Goal: Information Seeking & Learning: Learn about a topic

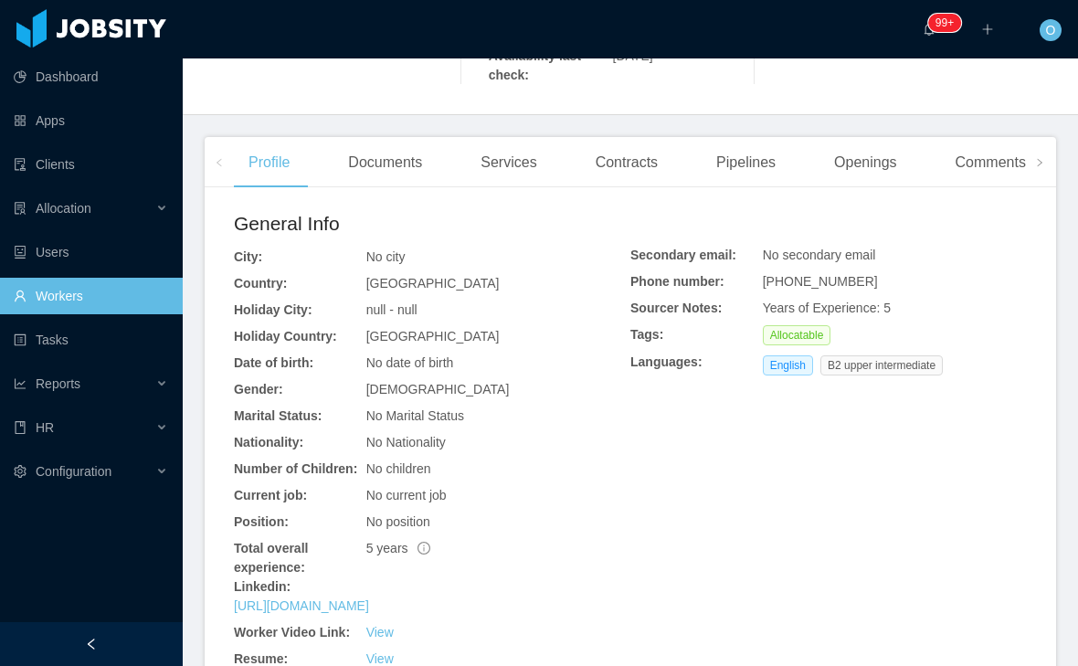
scroll to position [469, 0]
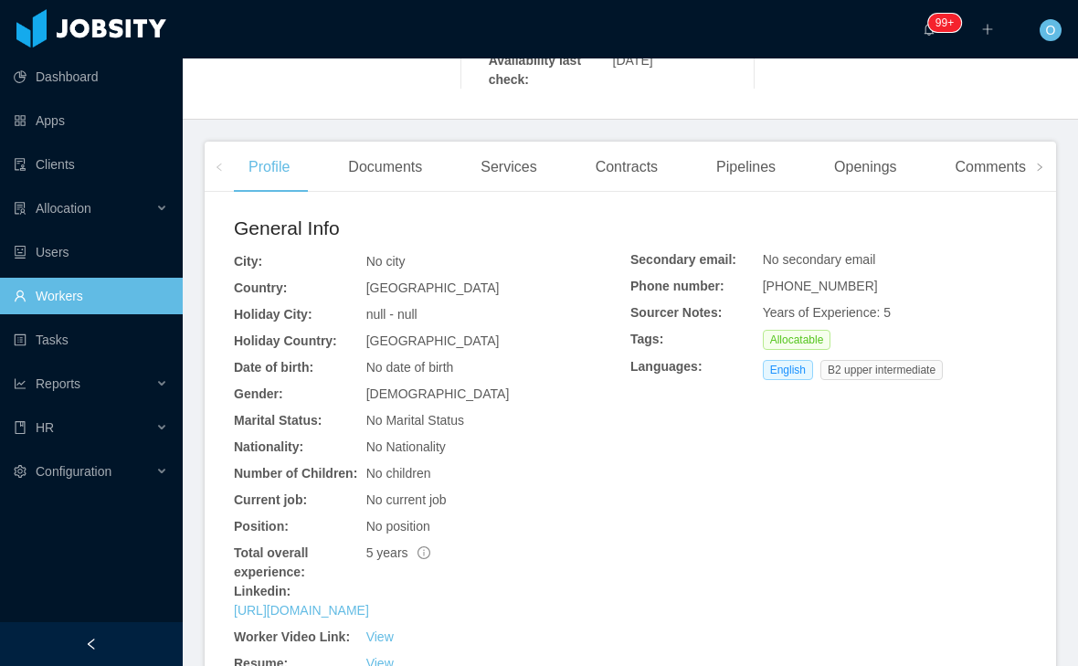
click at [1041, 172] on span at bounding box center [1039, 167] width 29 height 50
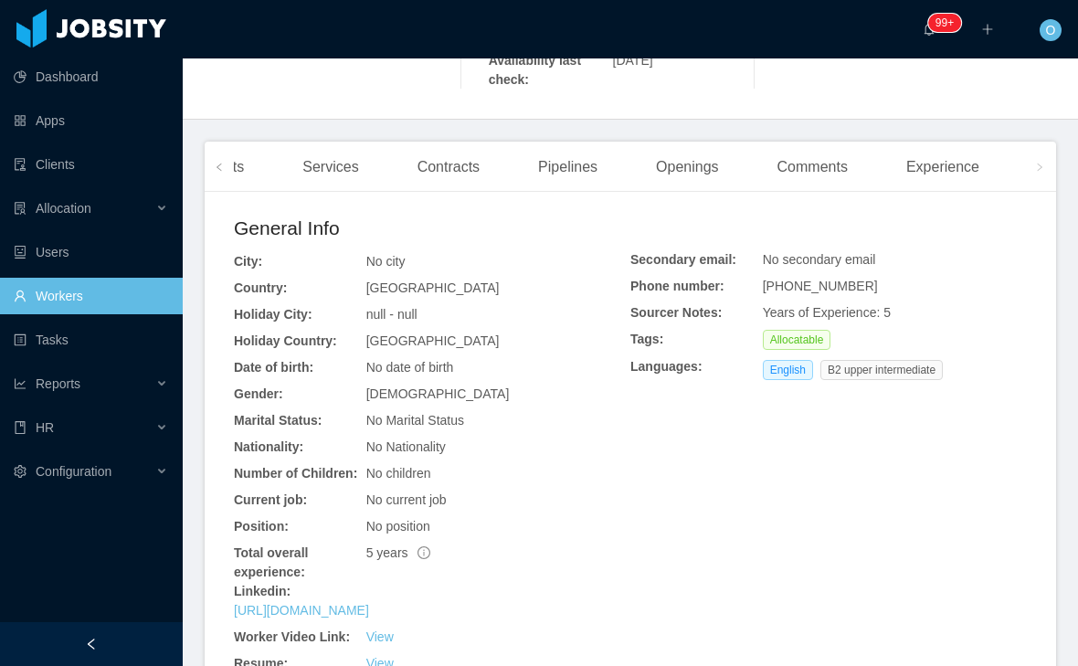
click at [977, 191] on div "Experience" at bounding box center [943, 167] width 102 height 51
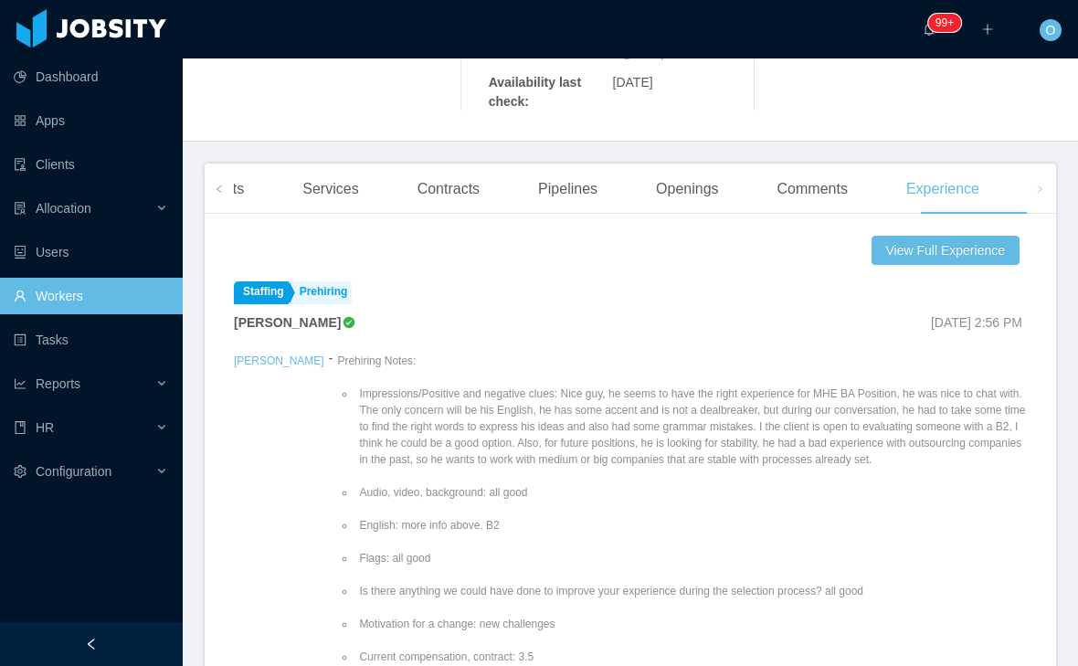
scroll to position [473, 0]
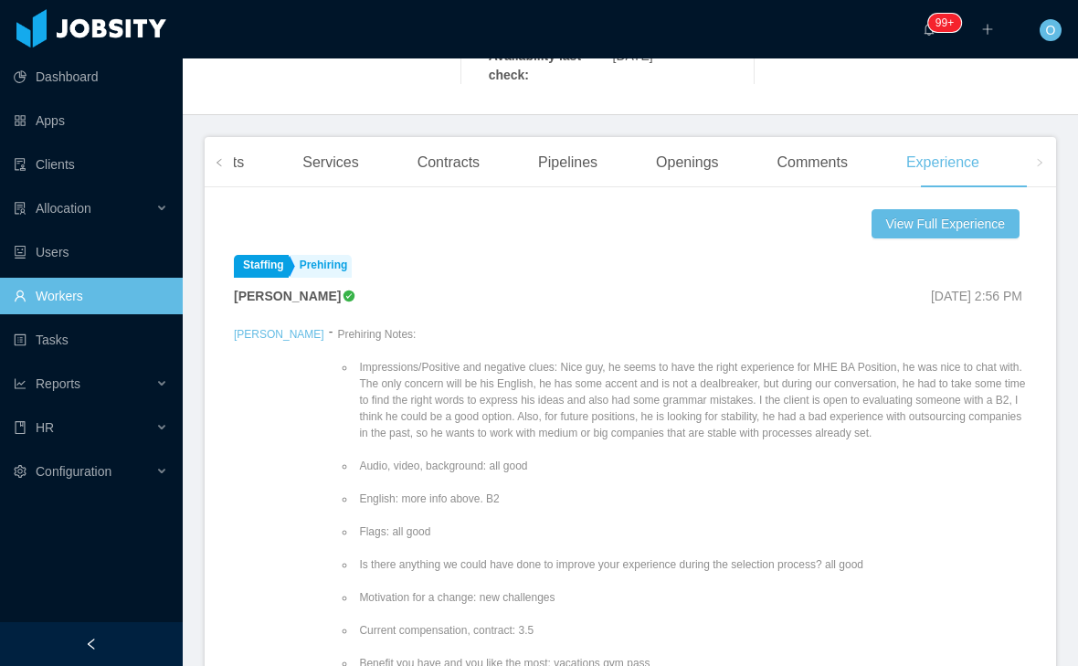
click at [215, 174] on span at bounding box center [219, 163] width 11 height 22
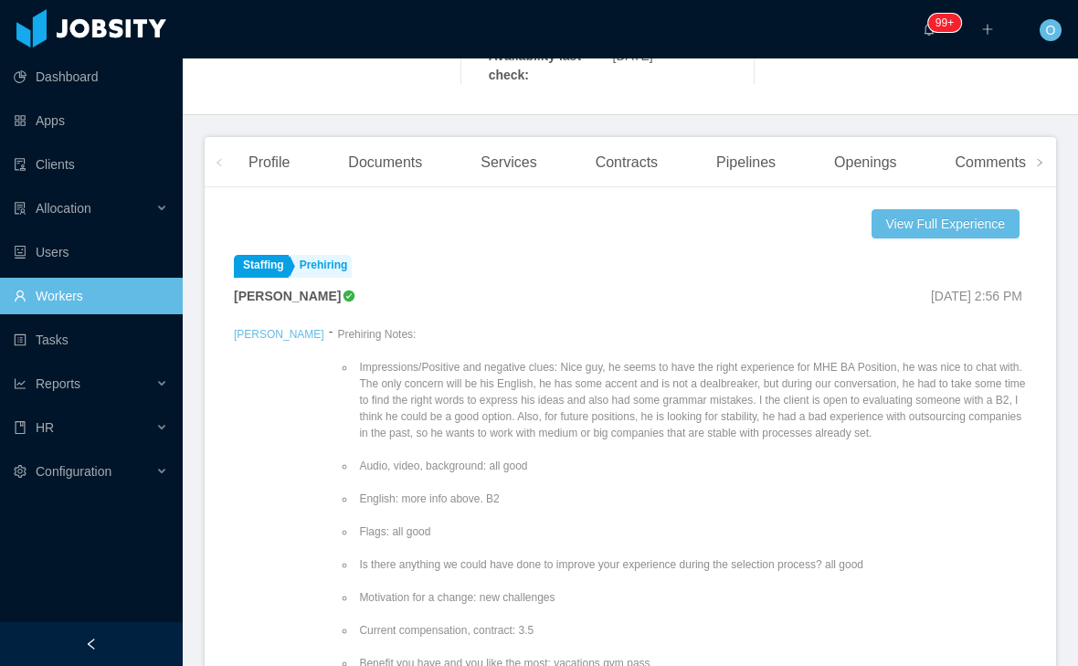
click at [280, 183] on div "Profile" at bounding box center [269, 162] width 70 height 51
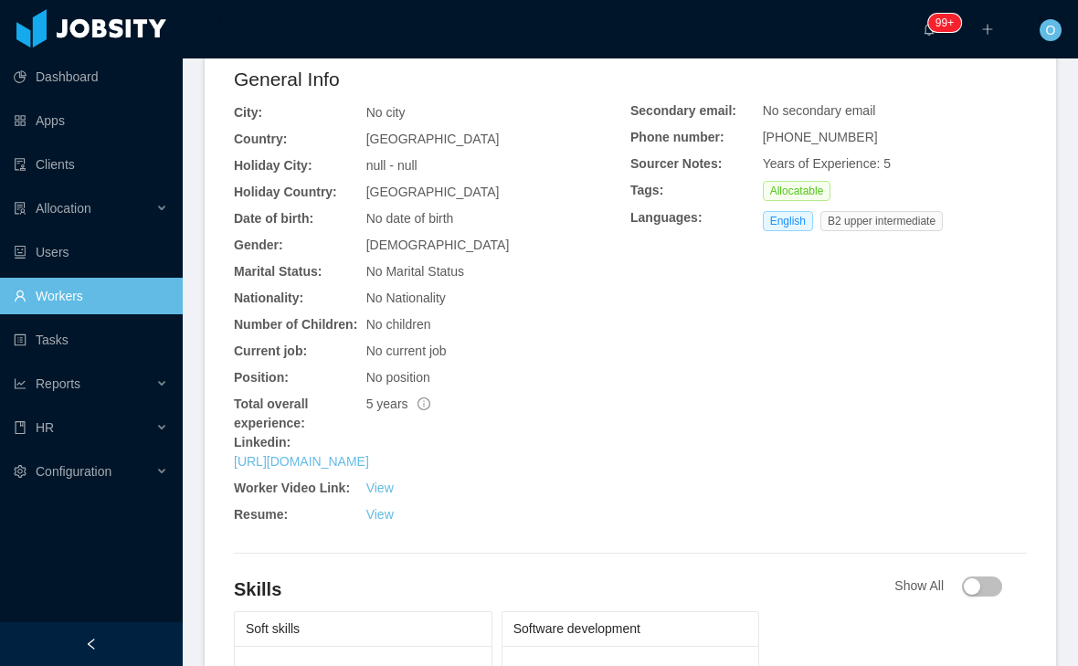
scroll to position [617, 0]
click at [369, 470] on link "https://www.linkedin.com/in/ricardo-moraes-it" at bounding box center [301, 462] width 135 height 15
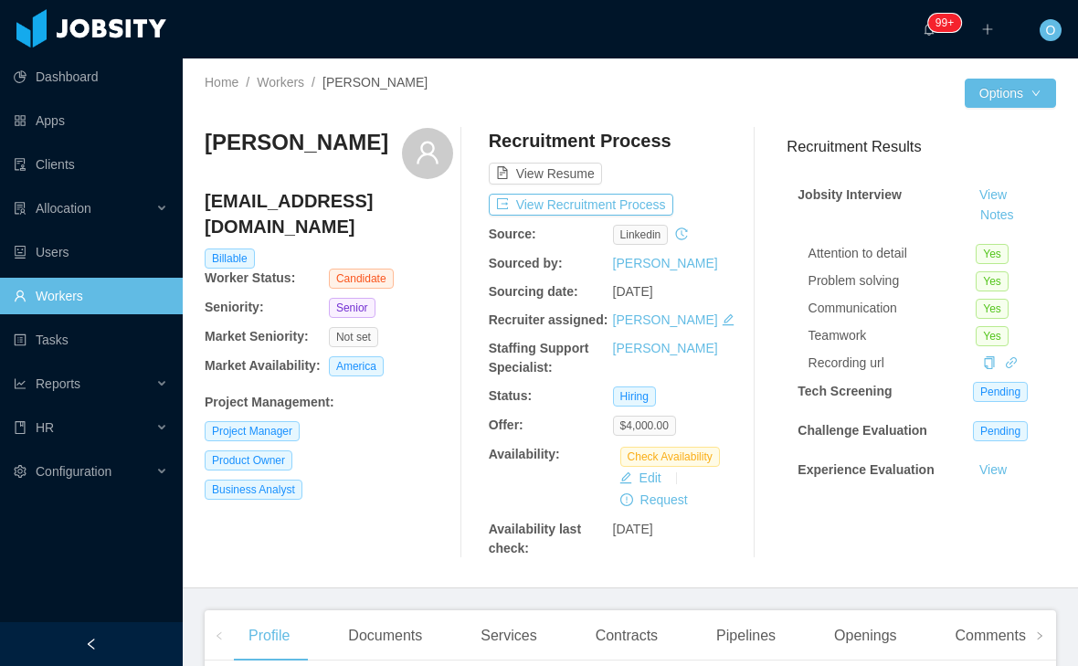
click at [291, 101] on div at bounding box center [418, 107] width 426 height 14
click at [296, 89] on link "Workers" at bounding box center [281, 82] width 48 height 15
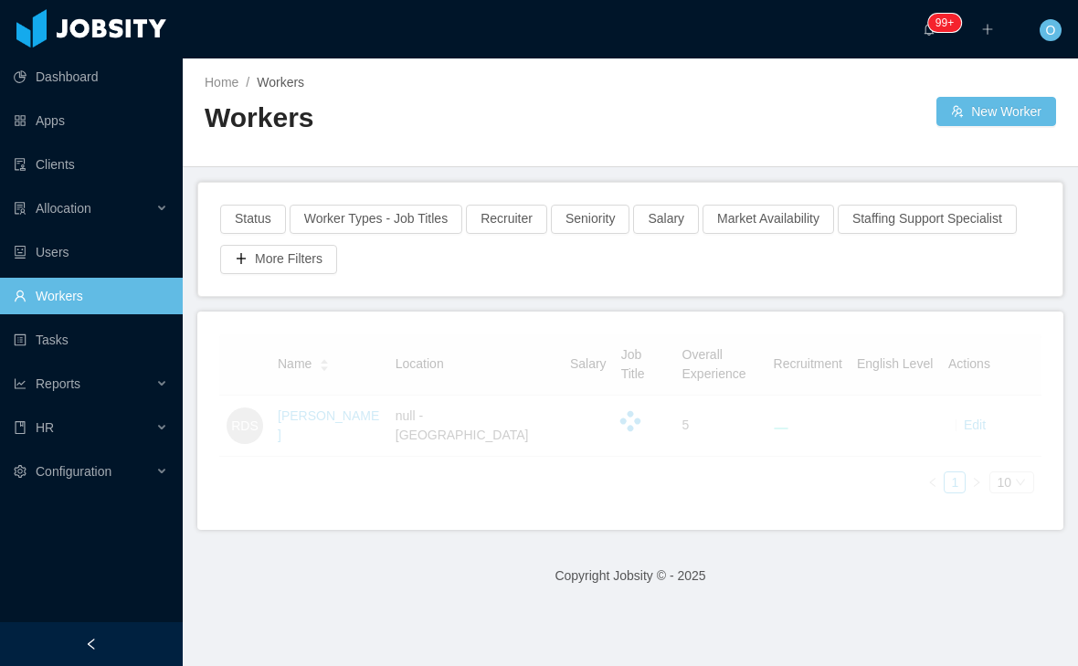
click at [568, 157] on div "Home / Workers / Workers New Worker" at bounding box center [630, 112] width 895 height 109
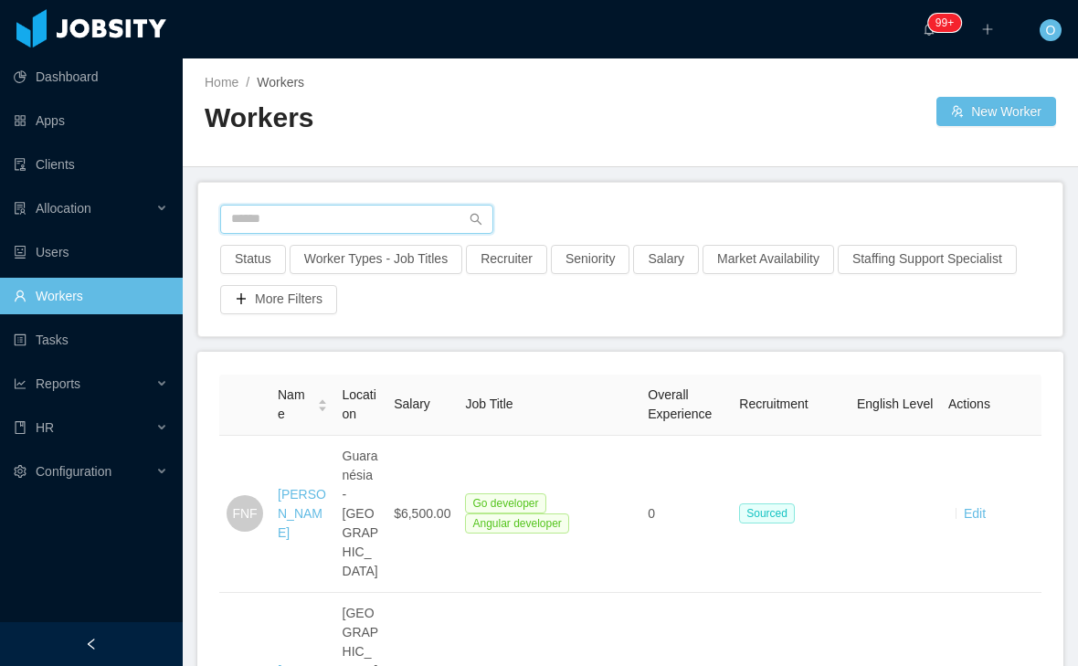
click at [427, 220] on input "text" at bounding box center [356, 219] width 273 height 29
type input "**********"
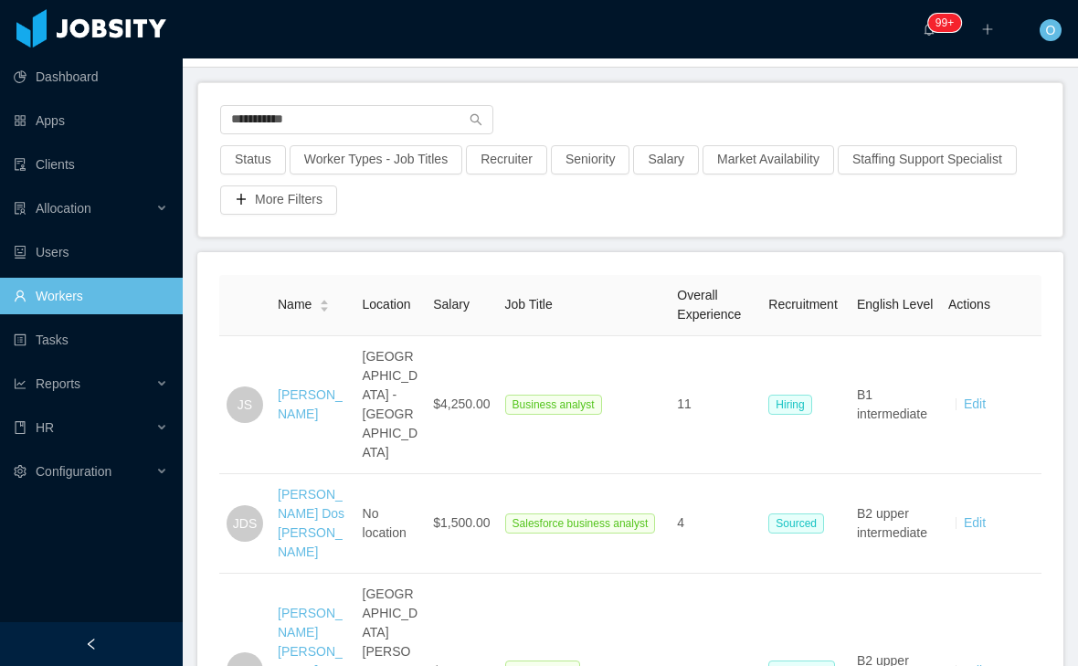
scroll to position [101, 0]
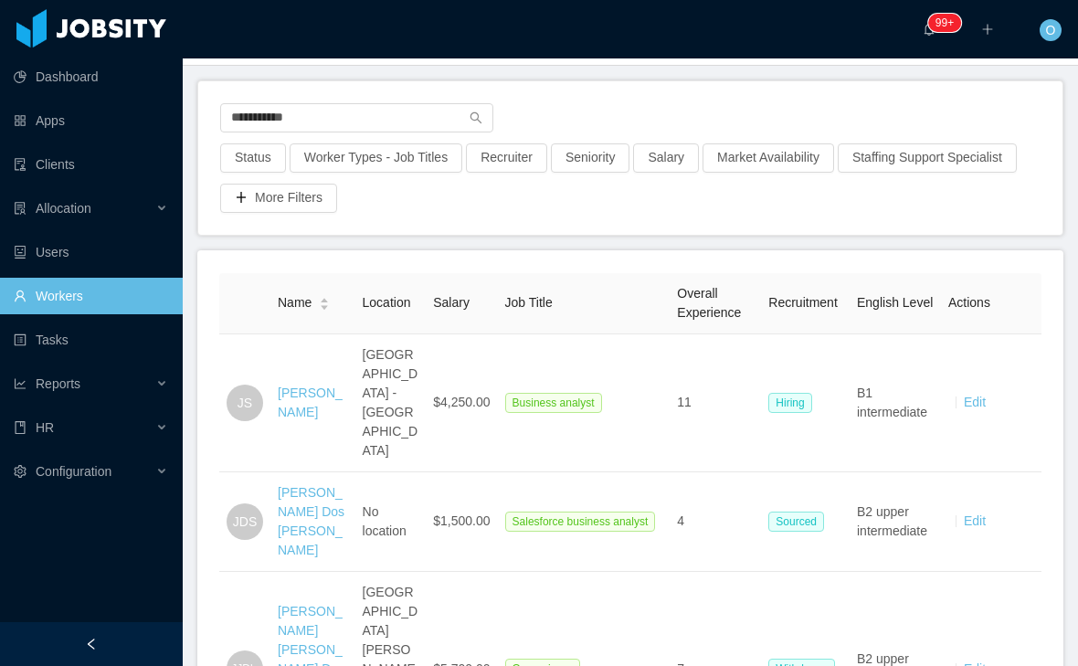
click at [301, 405] on link "[PERSON_NAME]" at bounding box center [310, 402] width 65 height 34
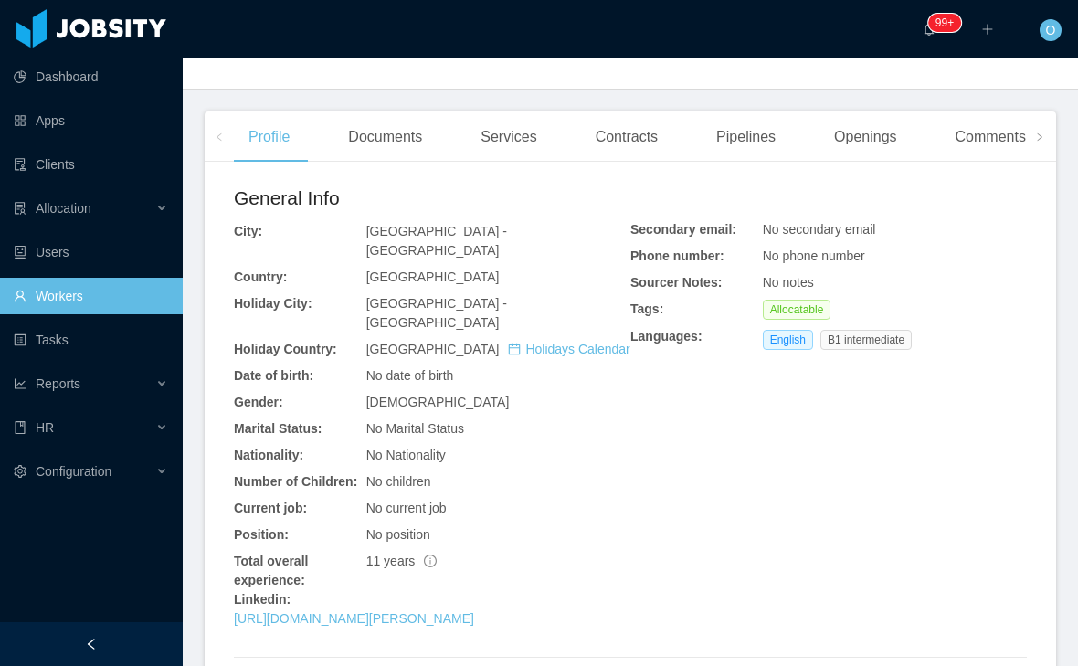
click at [417, 163] on div "Documents" at bounding box center [384, 136] width 103 height 51
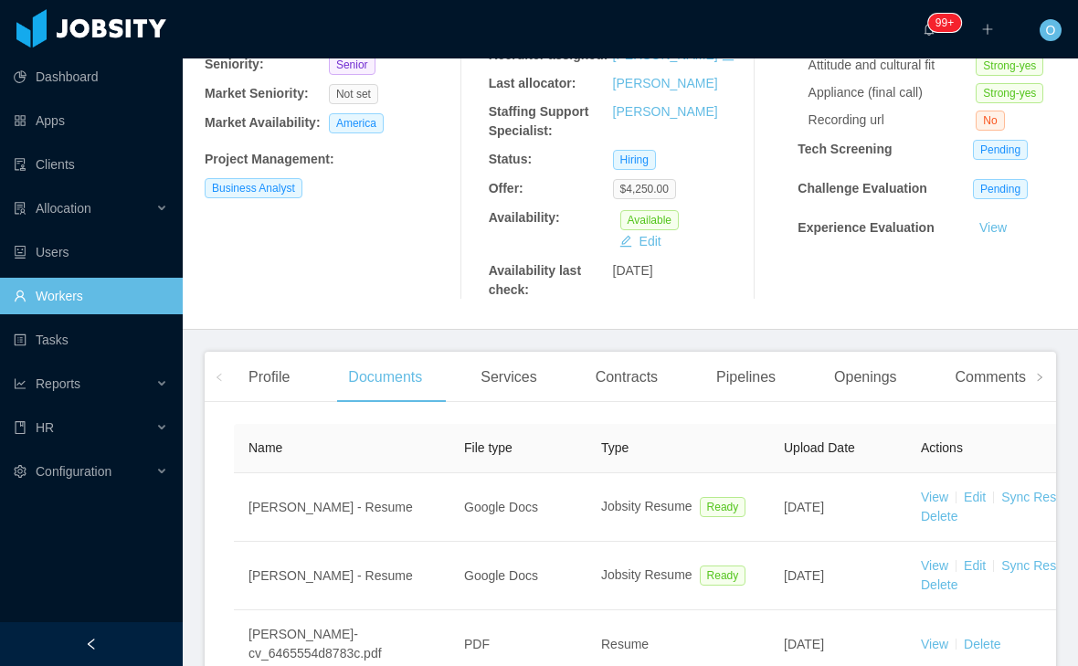
click at [886, 396] on div "Openings" at bounding box center [865, 377] width 92 height 51
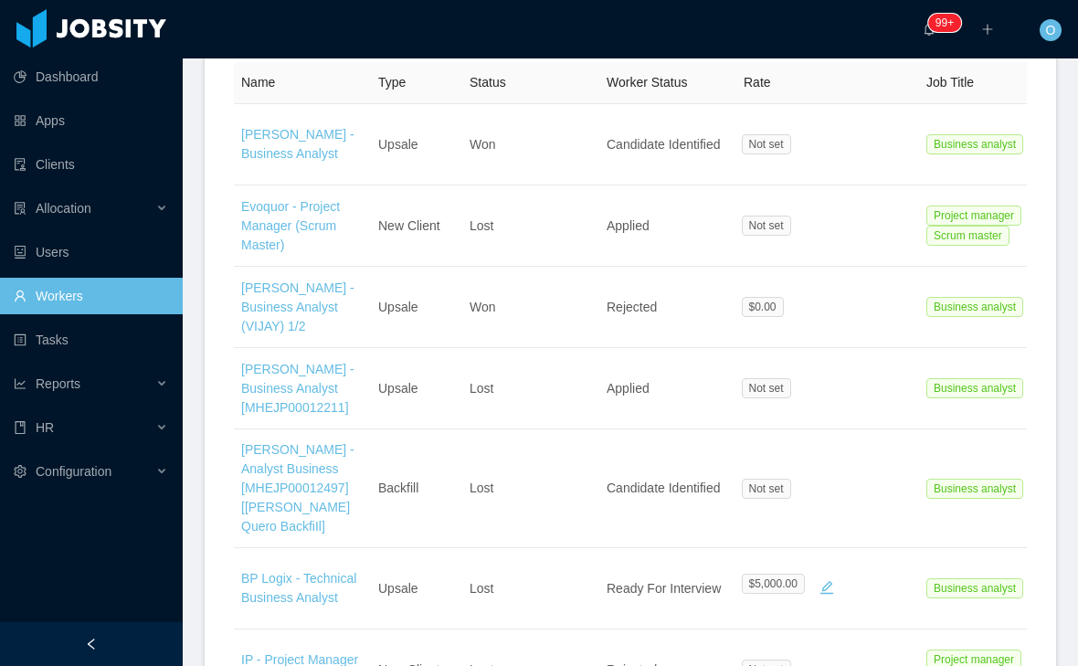
scroll to position [653, 0]
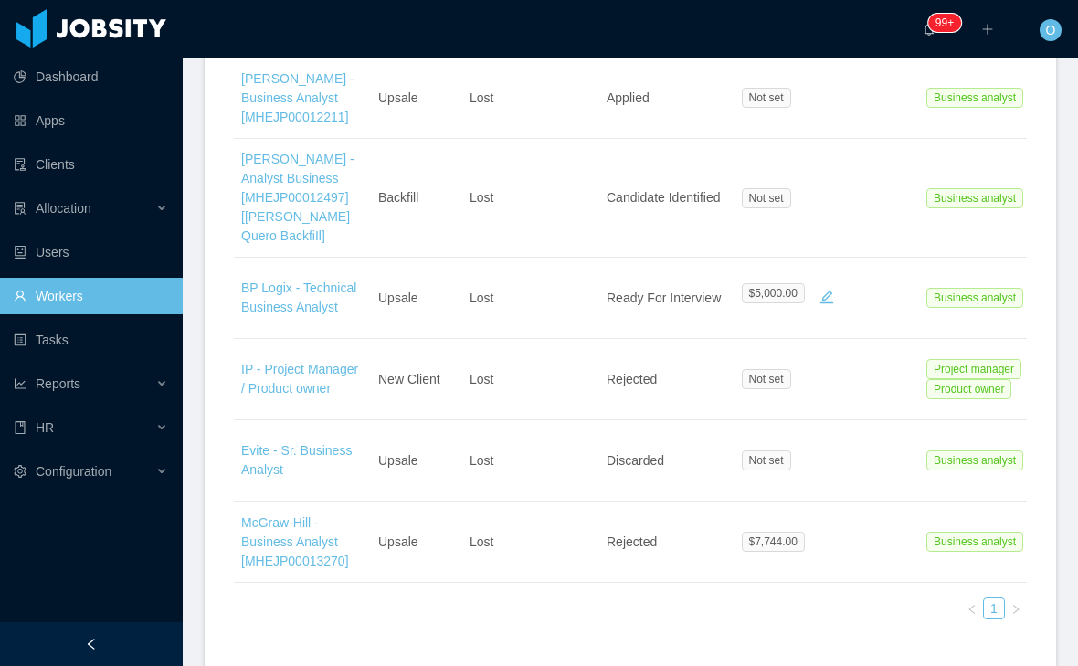
click at [805, 502] on td "Not set" at bounding box center [827, 460] width 183 height 81
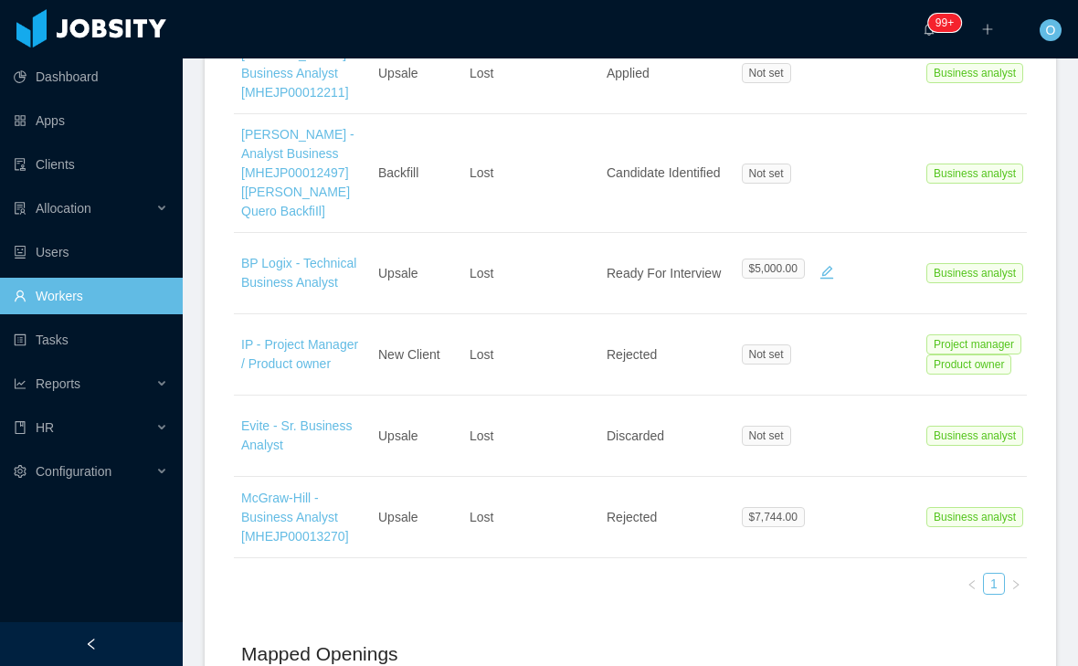
click at [824, 444] on td "Not set" at bounding box center [827, 436] width 183 height 81
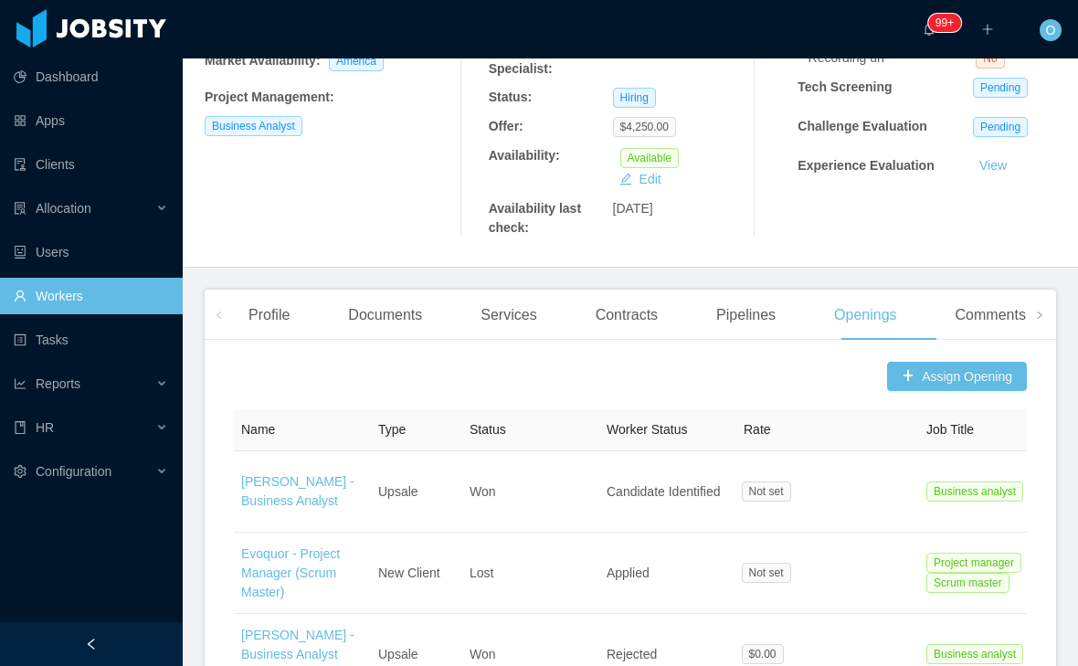
scroll to position [97, 0]
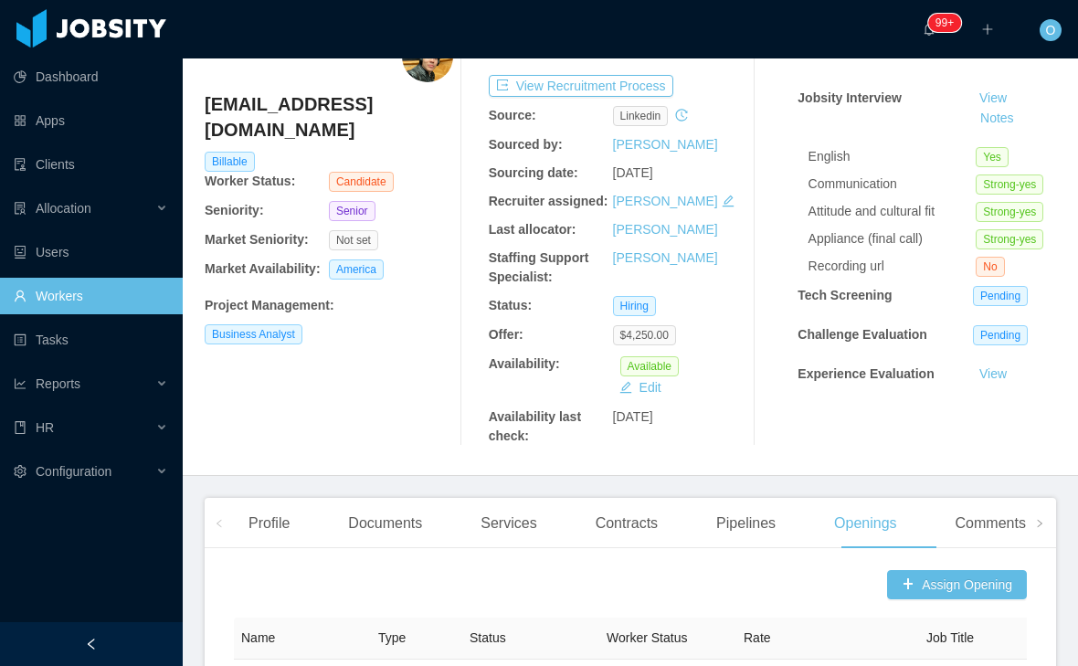
click at [404, 535] on div "Documents" at bounding box center [384, 523] width 103 height 51
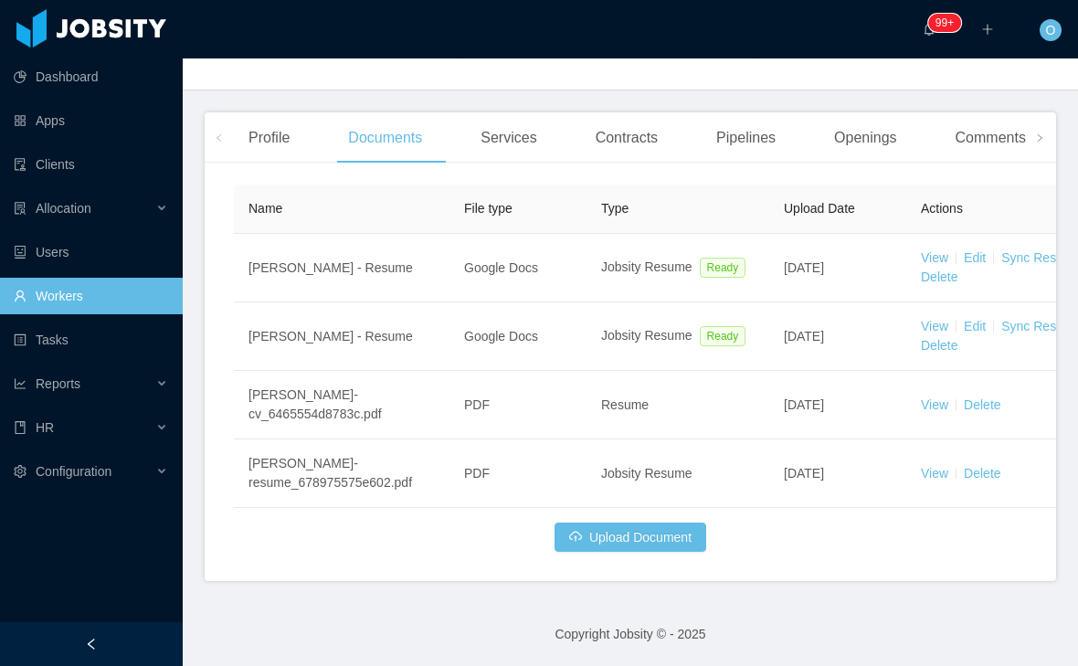
scroll to position [513, 0]
click at [921, 319] on link "View" at bounding box center [934, 326] width 27 height 15
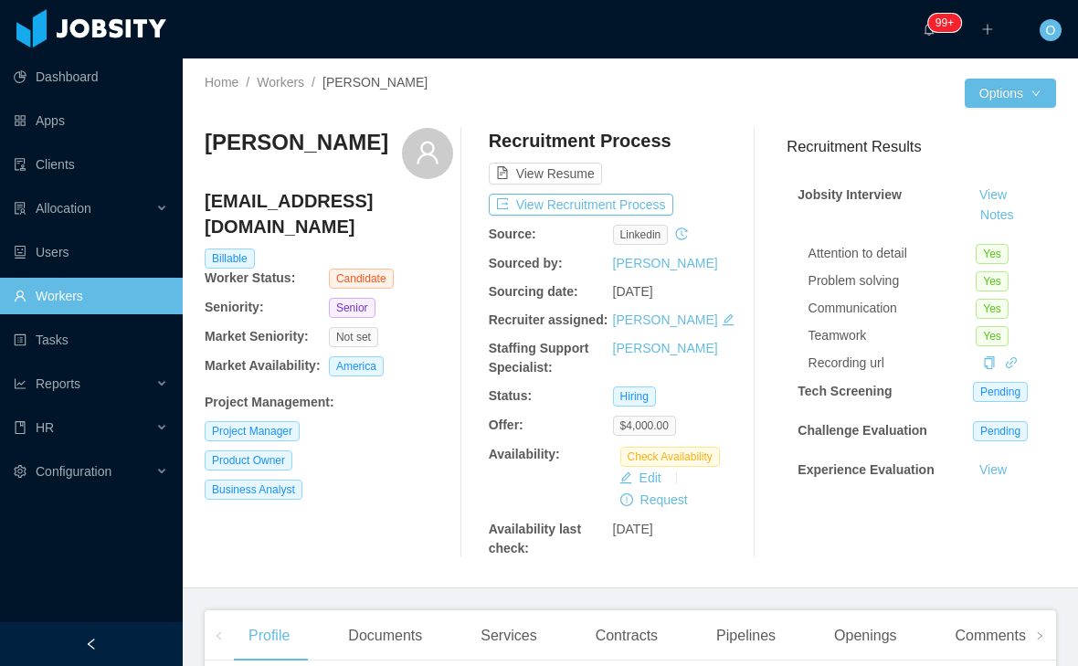
click at [294, 90] on link "Workers" at bounding box center [281, 82] width 48 height 15
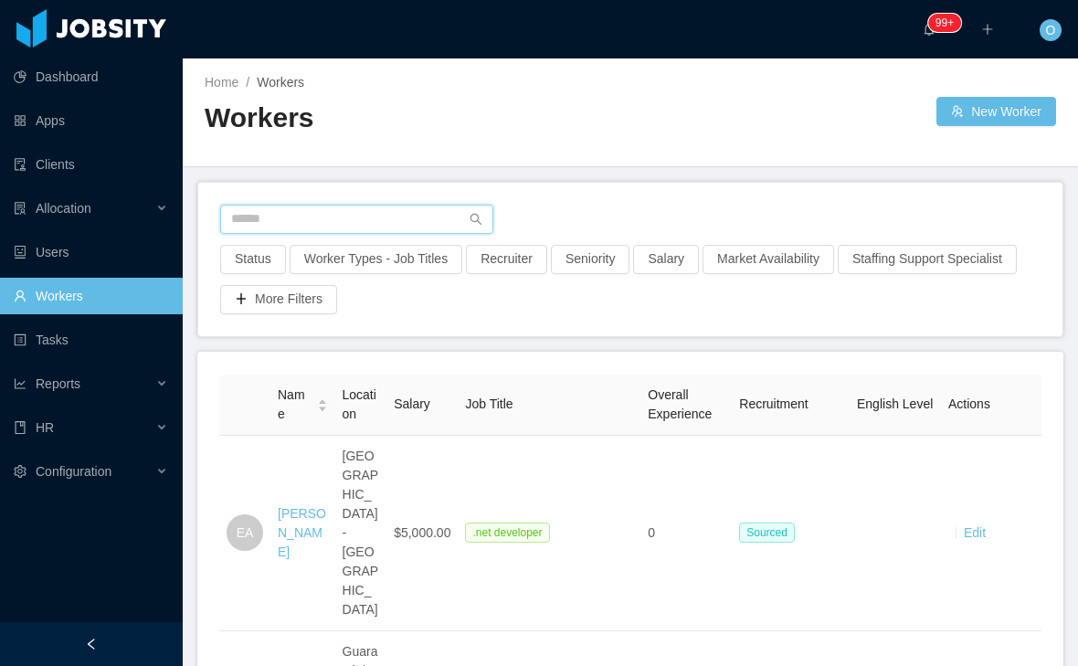
click at [377, 226] on input "text" at bounding box center [356, 219] width 273 height 29
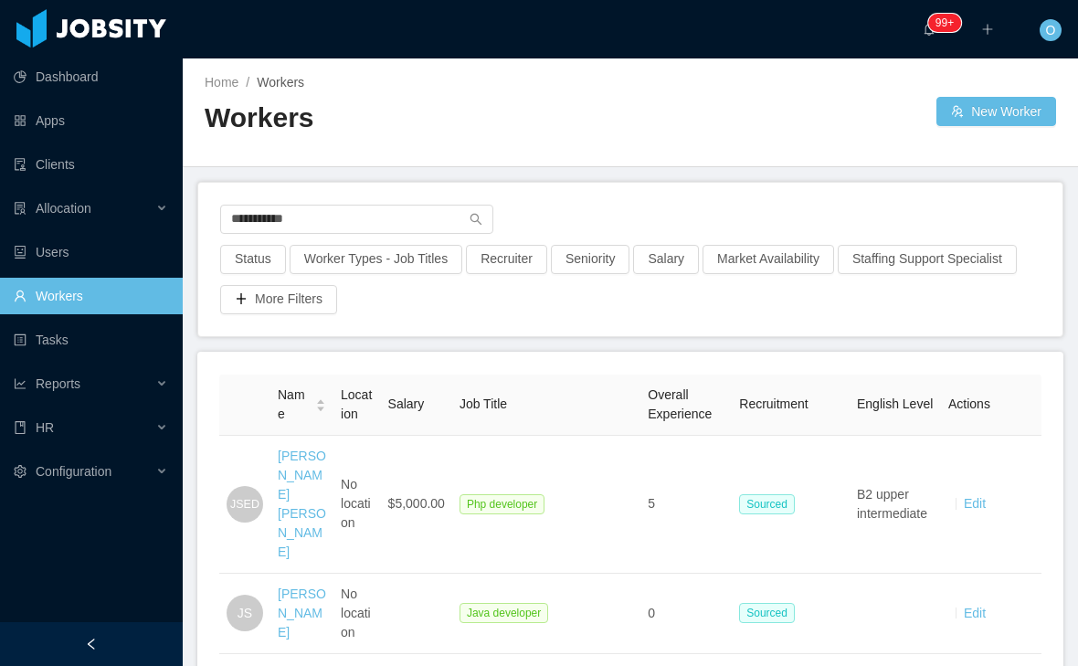
scroll to position [-1, 0]
click at [407, 225] on input "**********" at bounding box center [356, 219] width 273 height 29
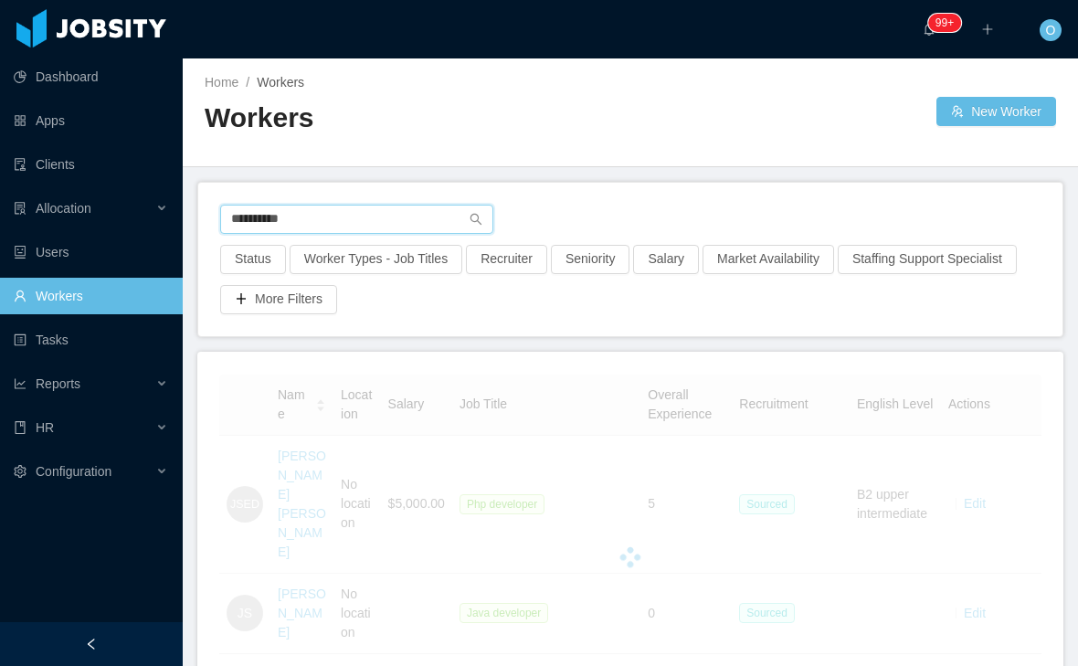
type input "**********"
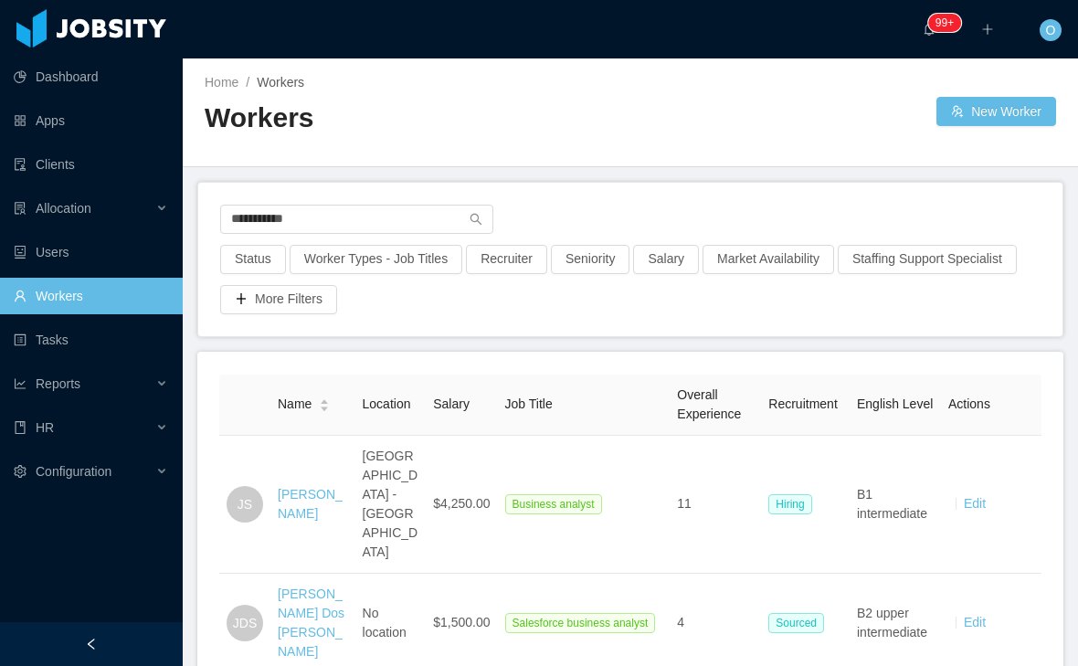
click at [300, 502] on link "[PERSON_NAME]" at bounding box center [310, 504] width 65 height 34
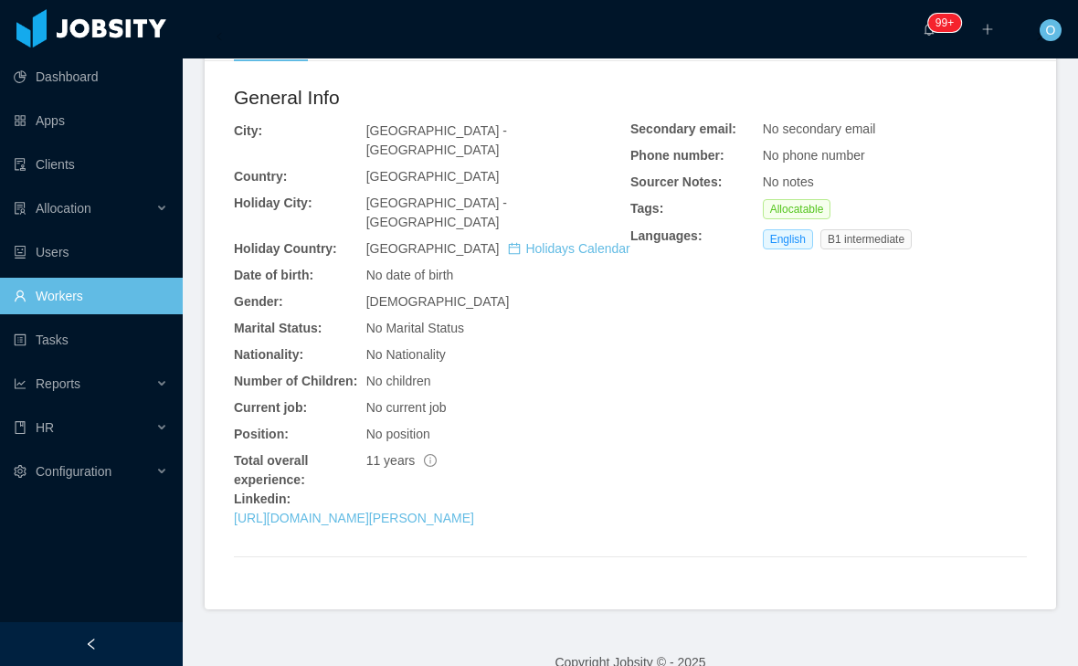
scroll to position [583, 0]
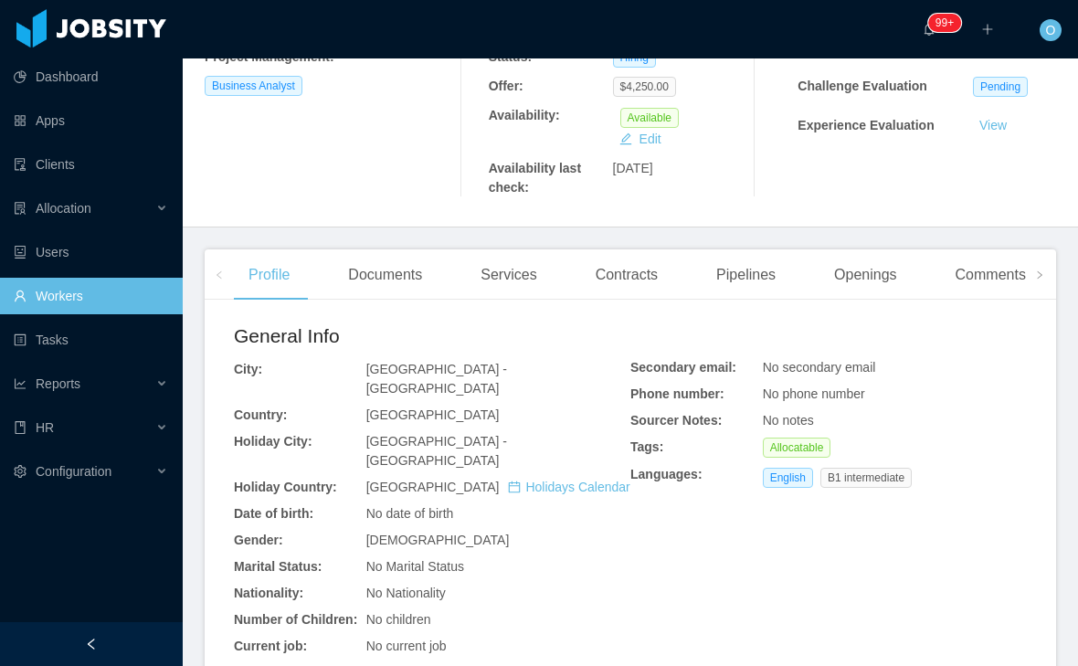
click at [882, 301] on div "Openings" at bounding box center [865, 274] width 92 height 51
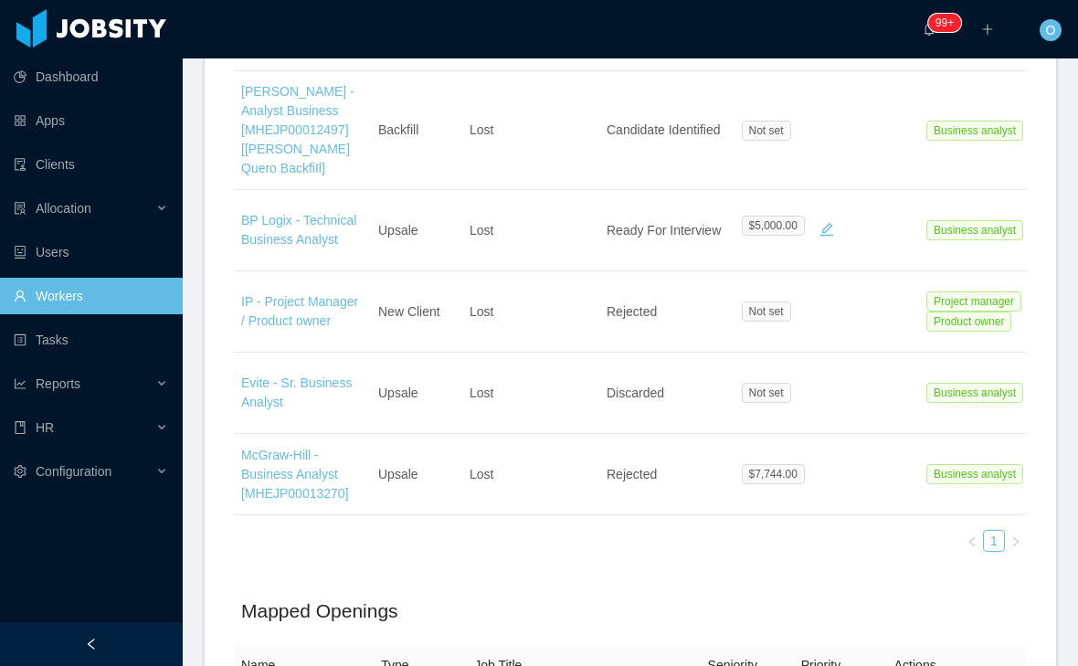
scroll to position [1006, 0]
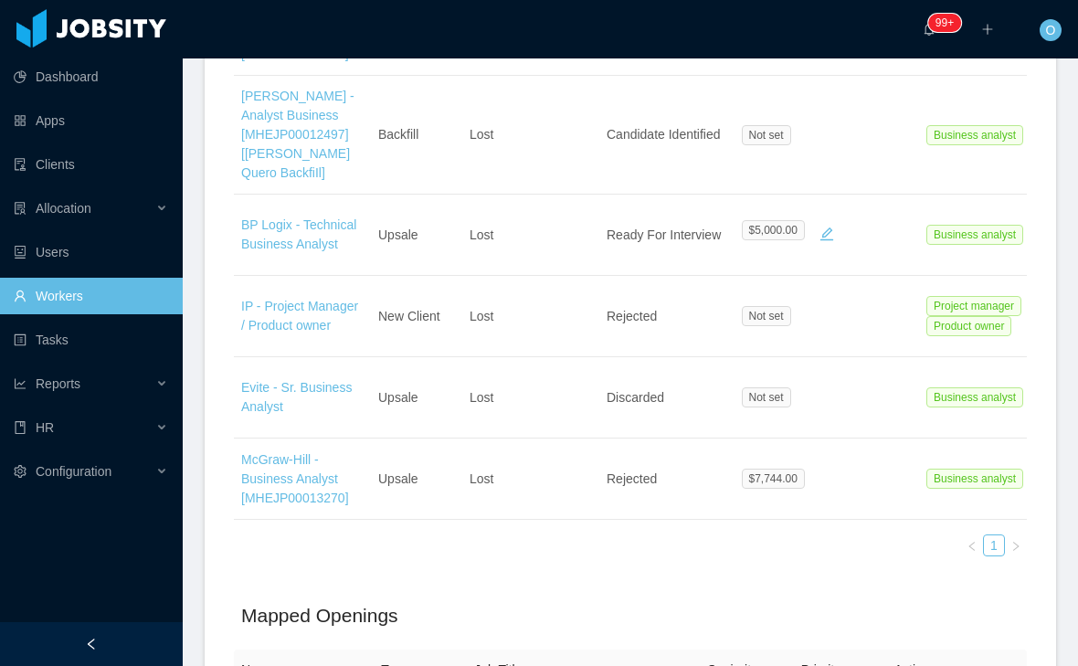
click at [279, 333] on link "IP - Project Manager / Product owner" at bounding box center [299, 316] width 117 height 34
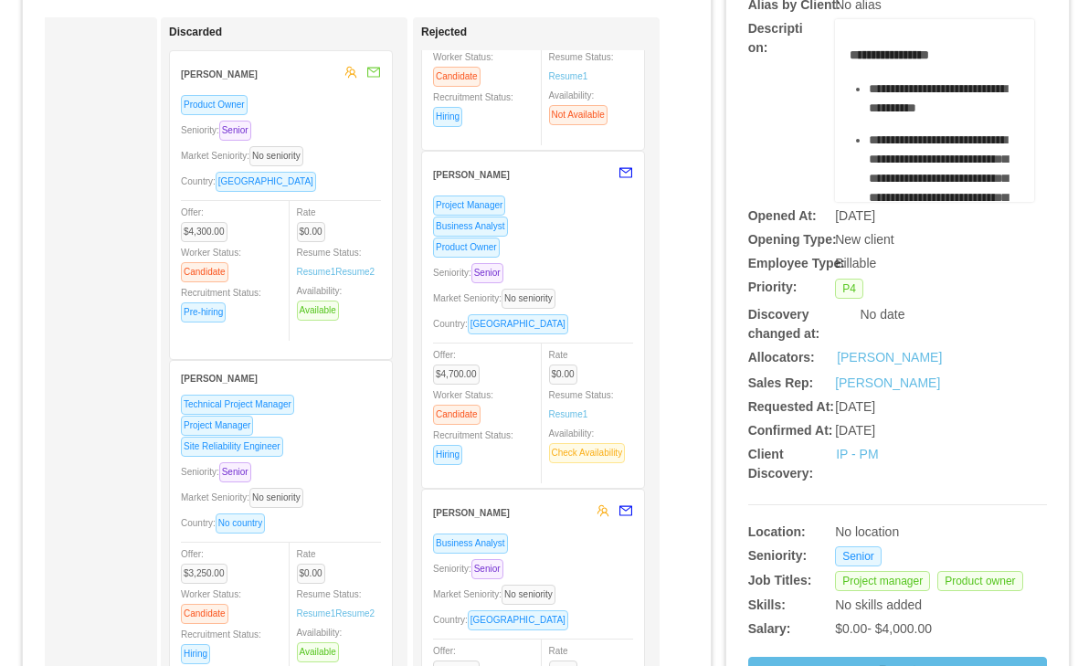
scroll to position [218, 0]
click at [583, 552] on div "Business Analyst Seniority: Senior Market Seniority: No seniority Country: Colo…" at bounding box center [533, 651] width 200 height 240
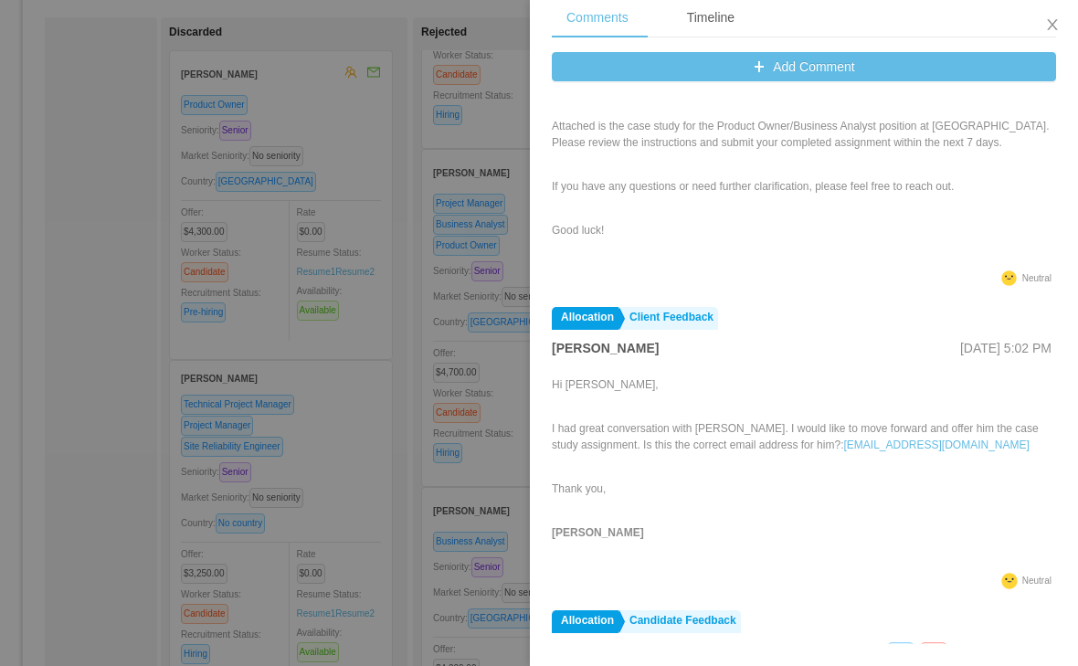
scroll to position [2712, 0]
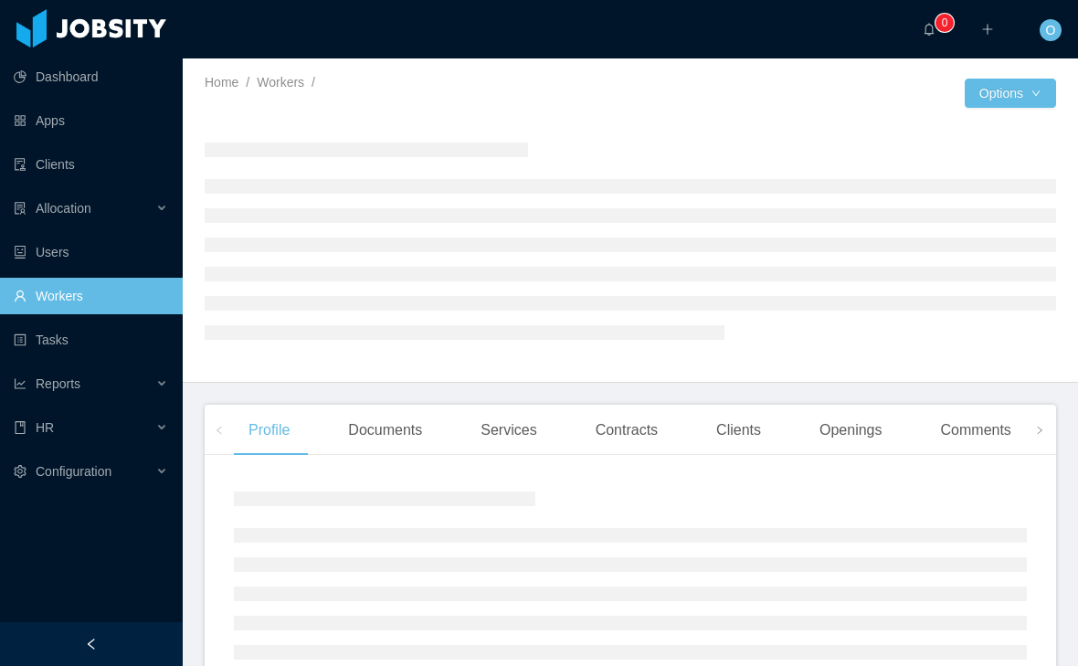
click at [290, 82] on link "Workers" at bounding box center [281, 82] width 48 height 15
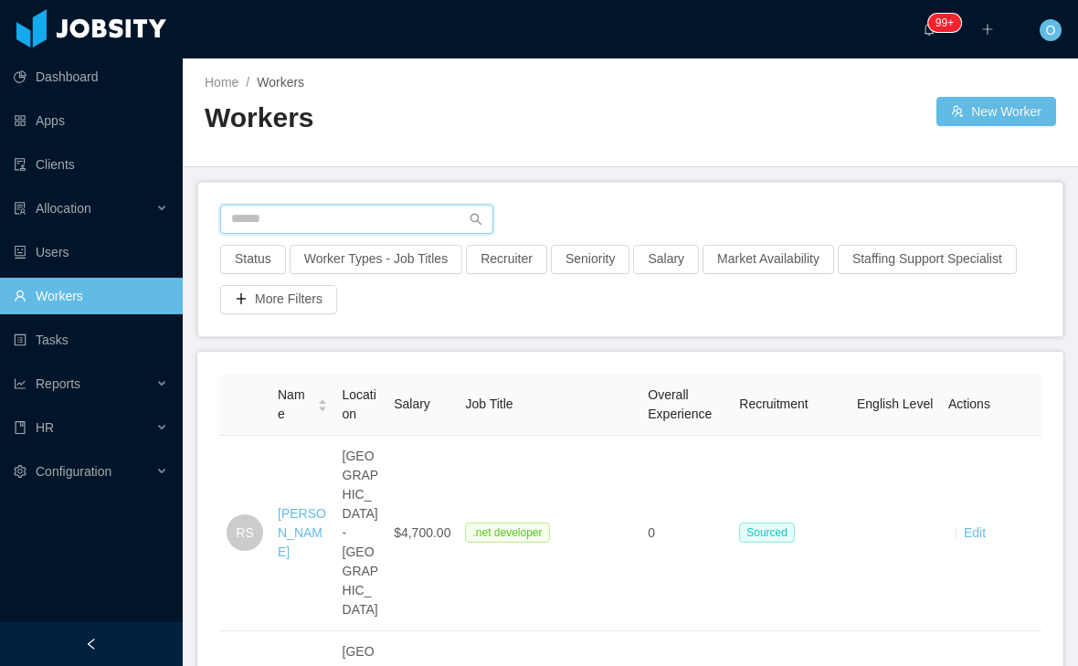
click at [395, 216] on input "text" at bounding box center [356, 219] width 273 height 29
type input "**********"
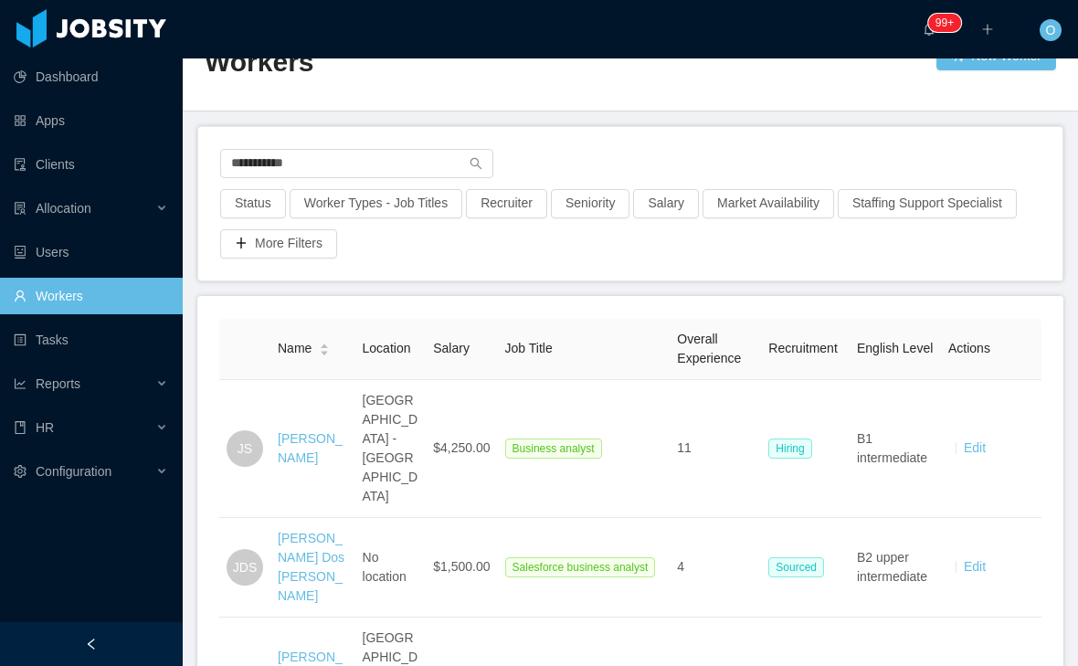
scroll to position [70, 0]
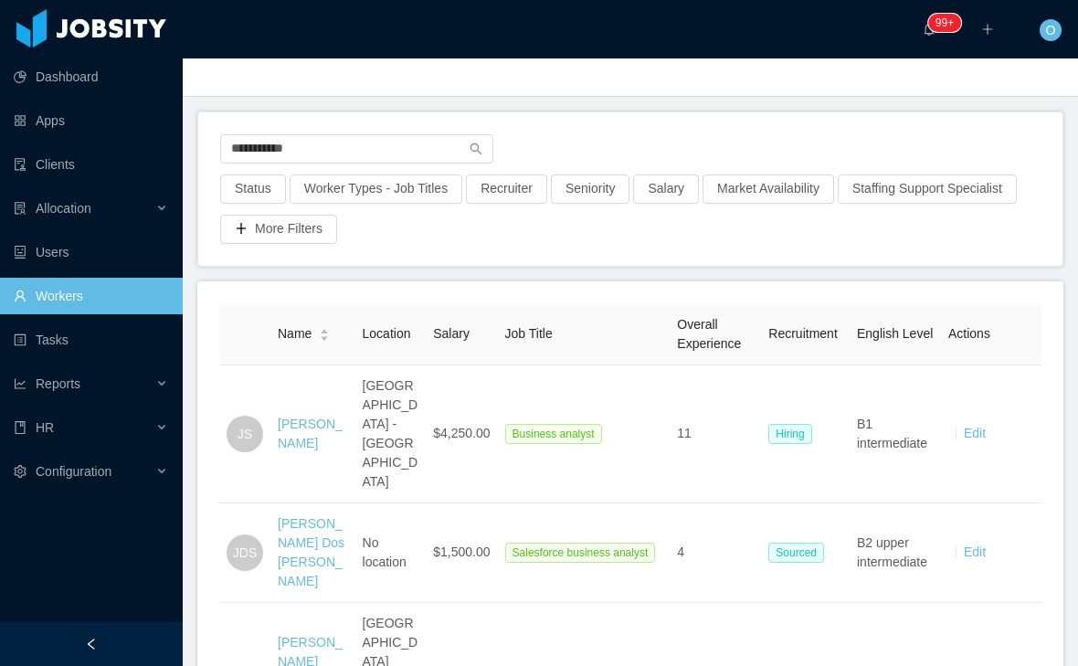
click at [305, 436] on link "[PERSON_NAME]" at bounding box center [310, 434] width 65 height 34
